Goal: Task Accomplishment & Management: Use online tool/utility

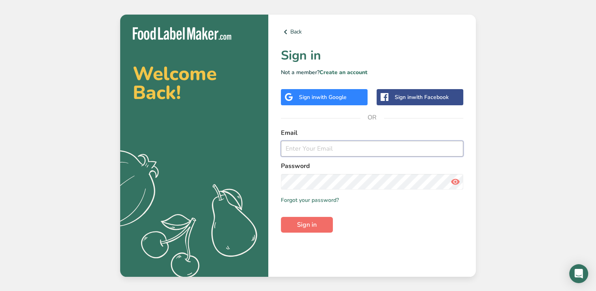
type input "[EMAIL_ADDRESS][DOMAIN_NAME]"
click at [304, 224] on span "Sign in" at bounding box center [307, 224] width 20 height 9
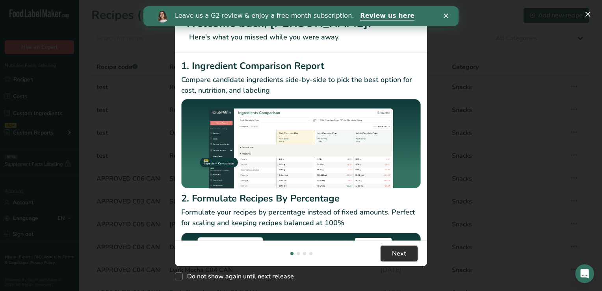
click at [394, 254] on span "Next" at bounding box center [399, 252] width 14 height 9
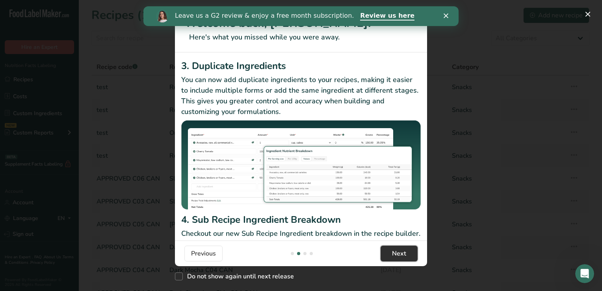
click at [394, 254] on span "Next" at bounding box center [399, 252] width 14 height 9
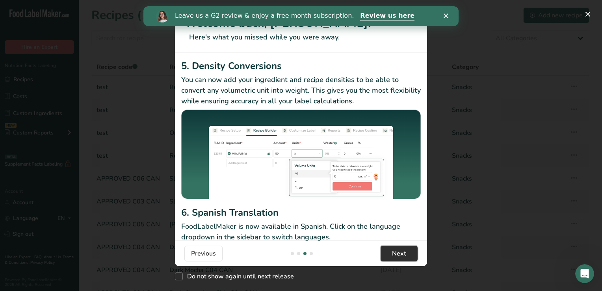
click at [394, 254] on span "Next" at bounding box center [399, 252] width 14 height 9
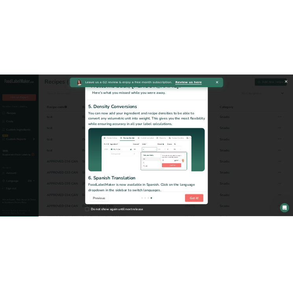
scroll to position [0, 756]
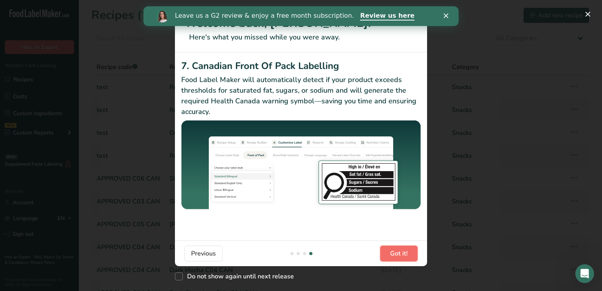
click at [394, 254] on span "Got it!" at bounding box center [399, 252] width 18 height 9
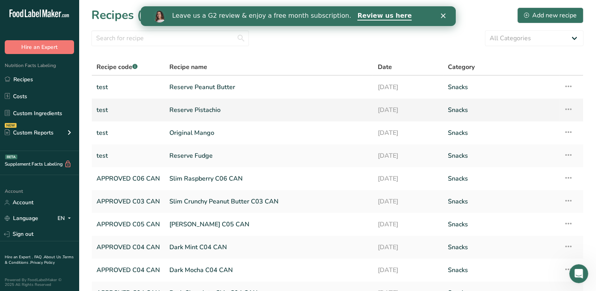
click at [200, 108] on link "Reserve Pistachio" at bounding box center [268, 110] width 198 height 17
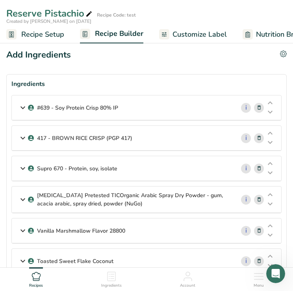
click at [182, 33] on span "Customize Label" at bounding box center [199, 34] width 54 height 11
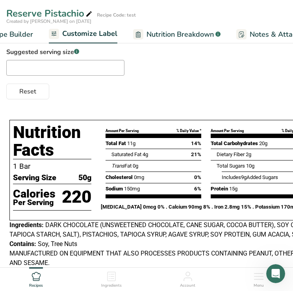
scroll to position [79, 0]
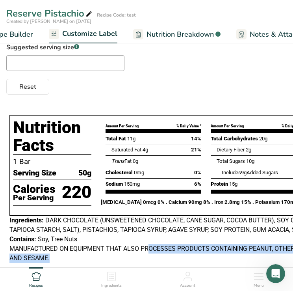
drag, startPoint x: 243, startPoint y: 264, endPoint x: 150, endPoint y: 254, distance: 93.9
click at [150, 254] on div "Nutrition Facts 1 Bar Serving Size 50g Calories Per Serving 220 Amount Per Serv…" at bounding box center [191, 196] width 370 height 168
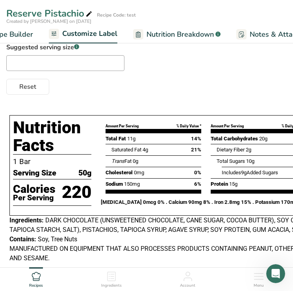
click at [261, 77] on div "Reset" at bounding box center [146, 85] width 280 height 19
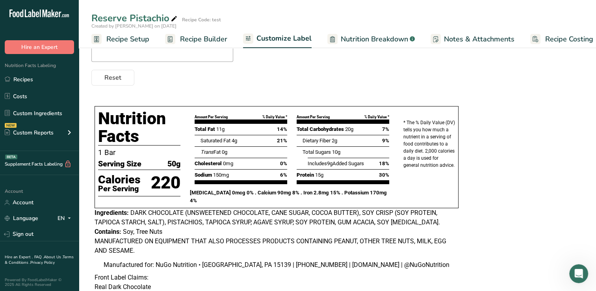
scroll to position [145, 0]
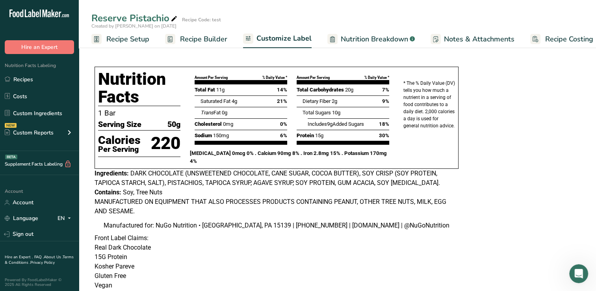
click at [97, 70] on div "Nutrition Facts 1 Bar Serving Size 50g Calories Per Serving 220" at bounding box center [139, 117] width 92 height 104
click at [95, 68] on div "Nutrition Facts 1 Bar Serving Size 50g Calories Per Serving 220" at bounding box center [139, 117] width 92 height 104
drag, startPoint x: 95, startPoint y: 172, endPoint x: 167, endPoint y: 189, distance: 73.9
click at [167, 189] on div "Nutrition Facts 1 Bar Serving Size 50g Calories Per Serving 220 Amount Per Serv…" at bounding box center [276, 148] width 370 height 170
copy div "Ingredients: DARK CHOCOLATE (UNSWEETENED CHOCOLATE, CANE SUGAR, COCOA BUTTER), …"
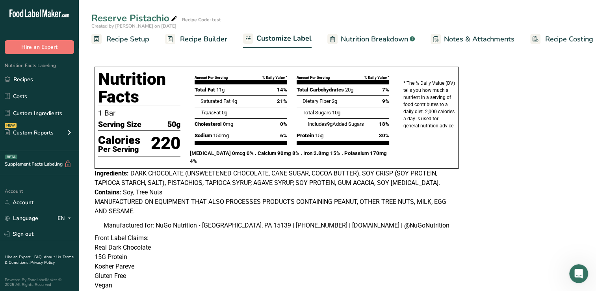
click at [269, 39] on span "Customize Label" at bounding box center [283, 38] width 55 height 11
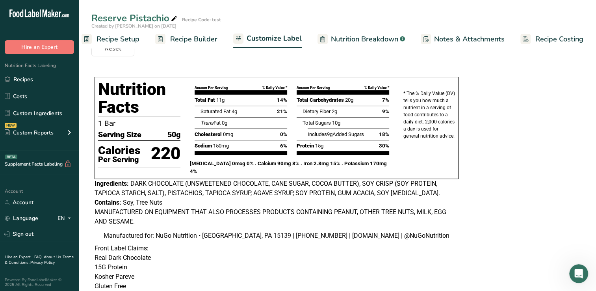
scroll to position [158, 0]
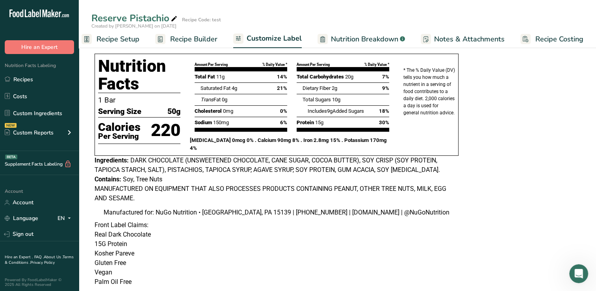
click at [353, 37] on span "Nutrition Breakdown" at bounding box center [364, 39] width 67 height 11
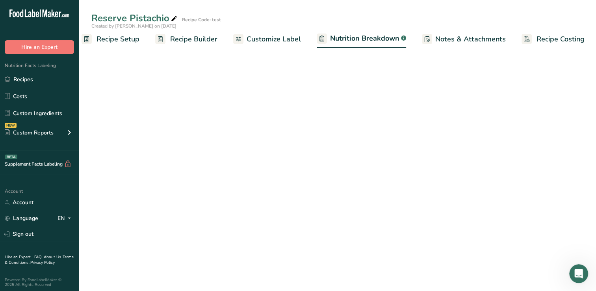
scroll to position [0, 11]
select select "Calories"
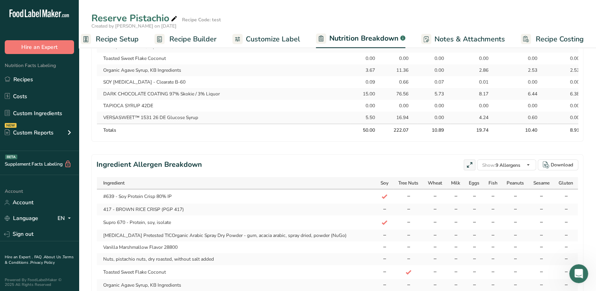
scroll to position [512, 0]
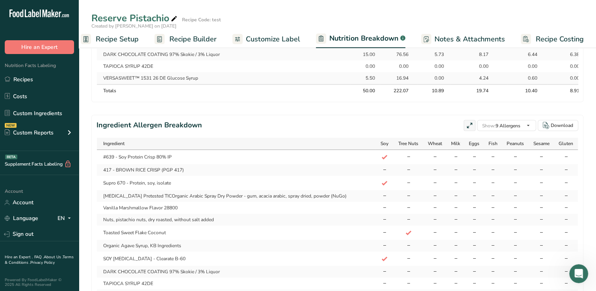
click at [274, 37] on span "Customize Label" at bounding box center [273, 39] width 54 height 11
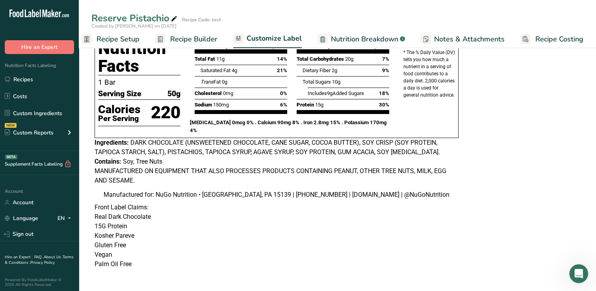
scroll to position [184, 0]
